Goal: Information Seeking & Learning: Learn about a topic

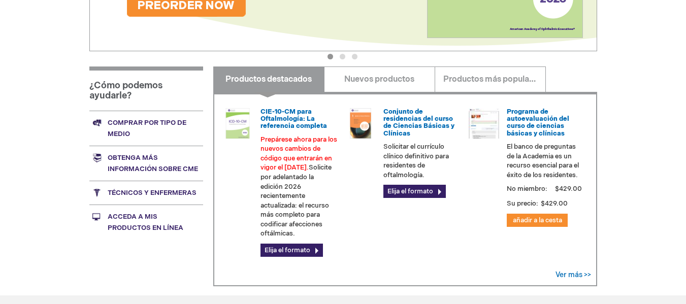
scroll to position [298, 0]
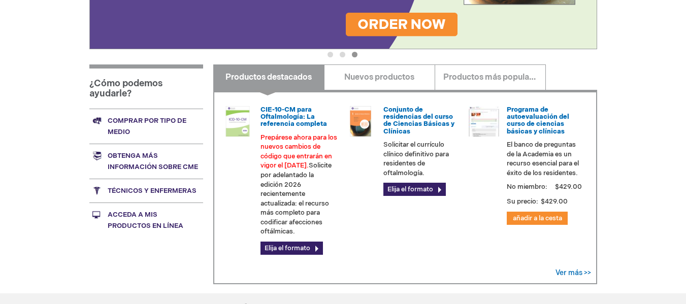
click at [347, 241] on div "CIE-10-CM para Oftalmología: La referencia completa Prepárese ahora para los nu…" at bounding box center [405, 187] width 384 height 194
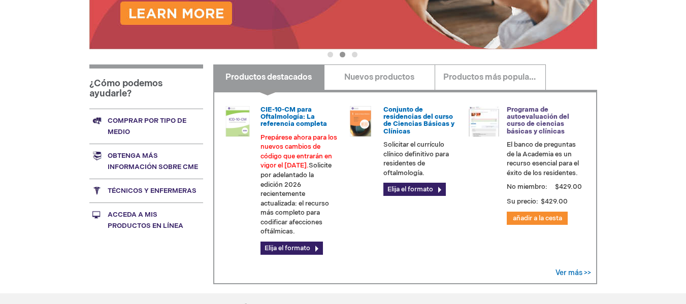
click at [527, 114] on font "Programa de autoevaluación del curso de ciencias básicas y clínicas" at bounding box center [537, 121] width 62 height 30
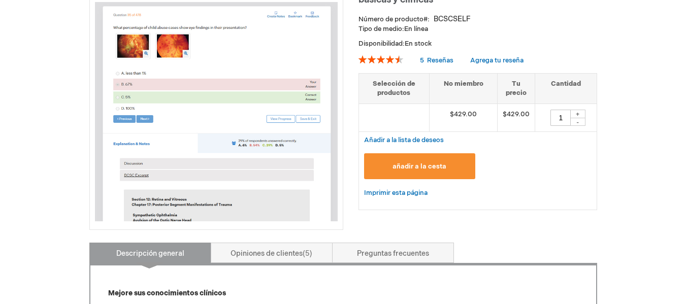
scroll to position [223, 0]
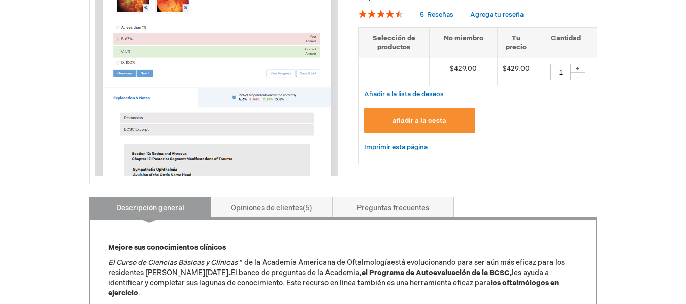
click at [528, 165] on div "Programa de autoevaluación del curso de ciencias básicas y clínicas Número de p…" at bounding box center [477, 50] width 238 height 247
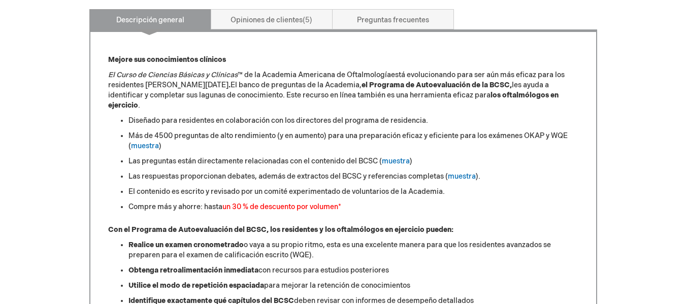
scroll to position [411, 0]
click at [405, 156] on font "muestra" at bounding box center [396, 160] width 28 height 9
